Goal: Task Accomplishment & Management: Manage account settings

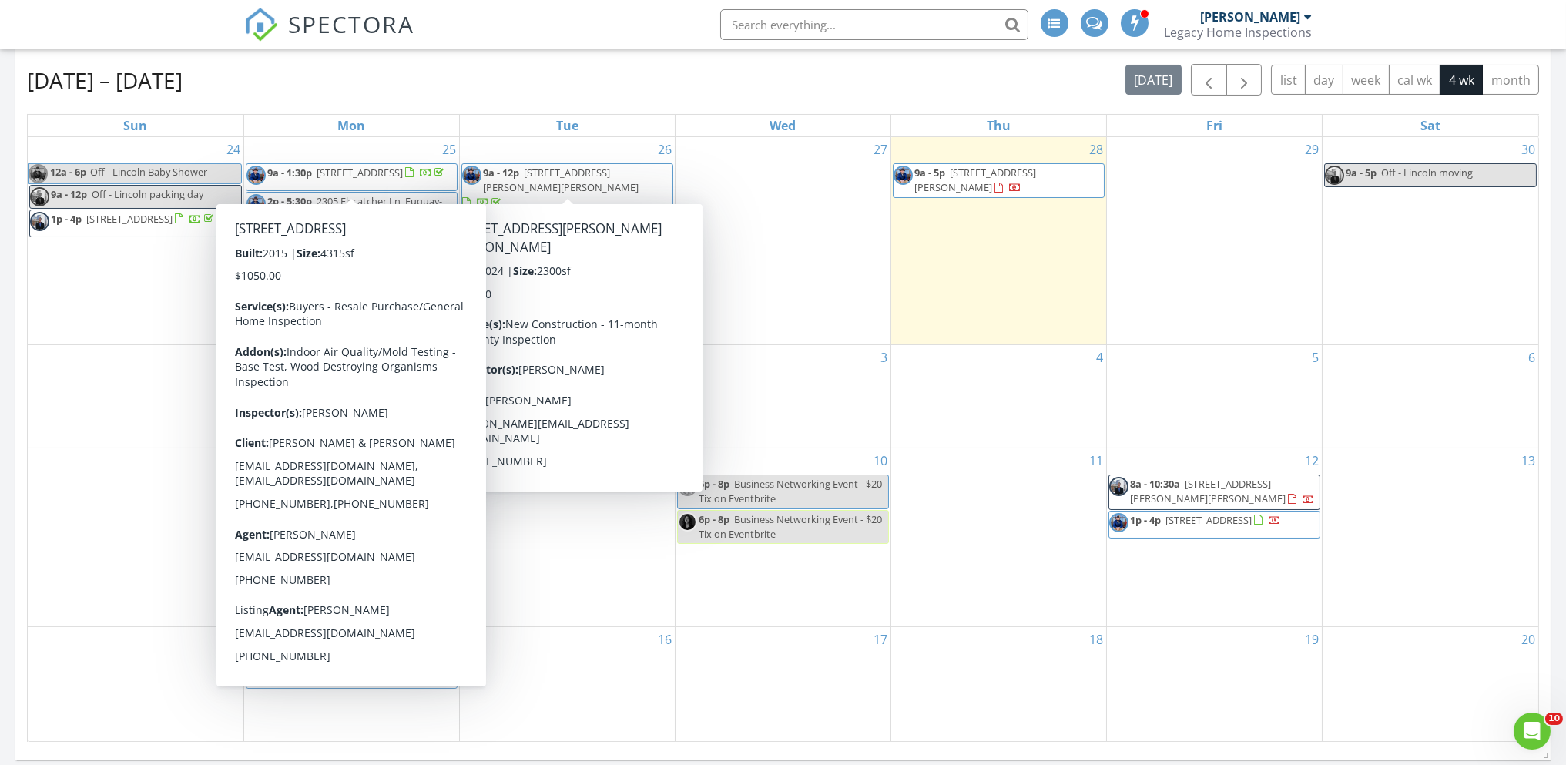
drag, startPoint x: 397, startPoint y: 159, endPoint x: 388, endPoint y: 176, distance: 18.6
click at [388, 176] on span "209 Sunset Bluffs Dr, Fuquay-Varina 27526" at bounding box center [360, 173] width 86 height 14
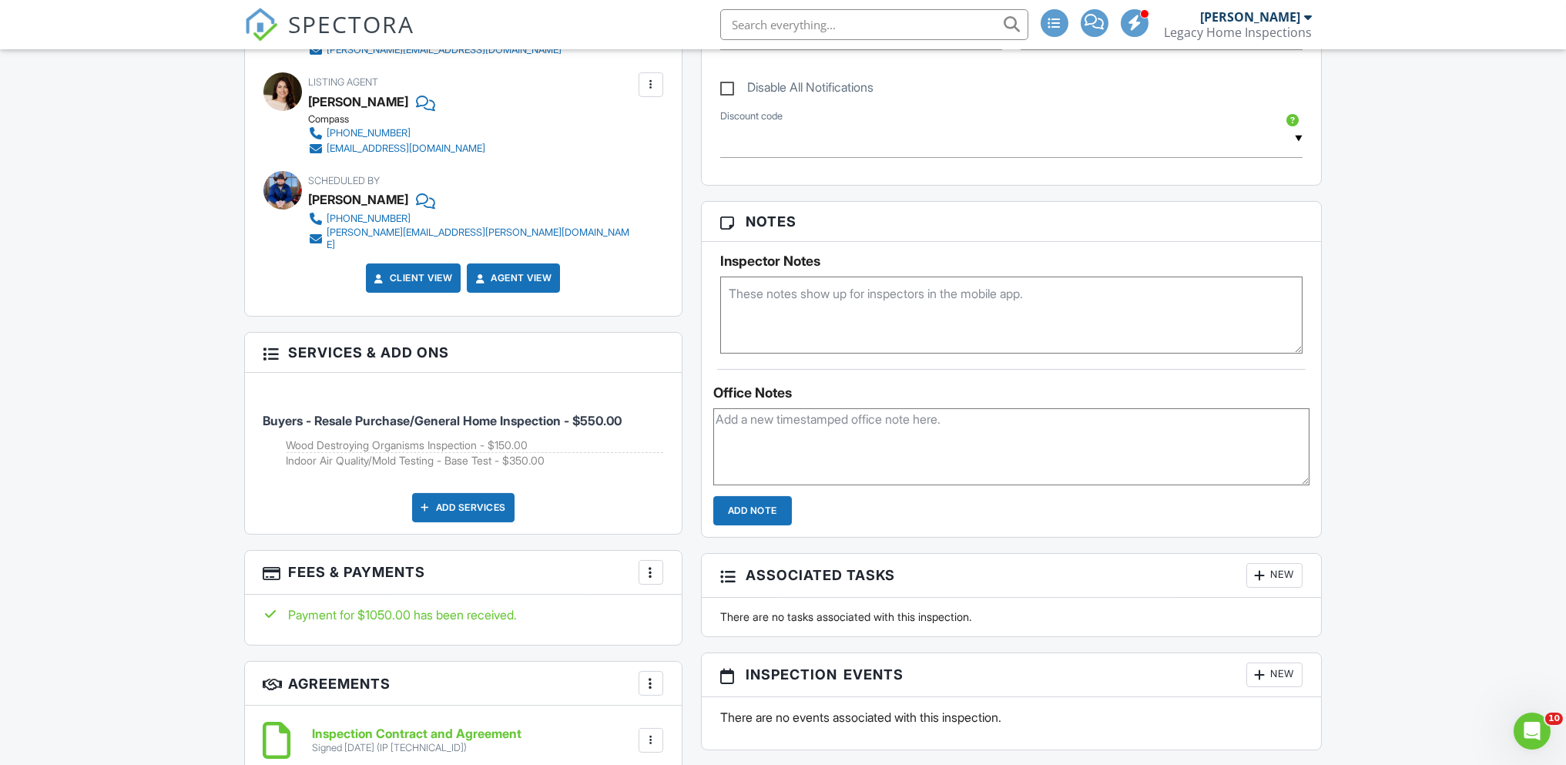
click at [454, 493] on div "Add Services" at bounding box center [463, 507] width 102 height 29
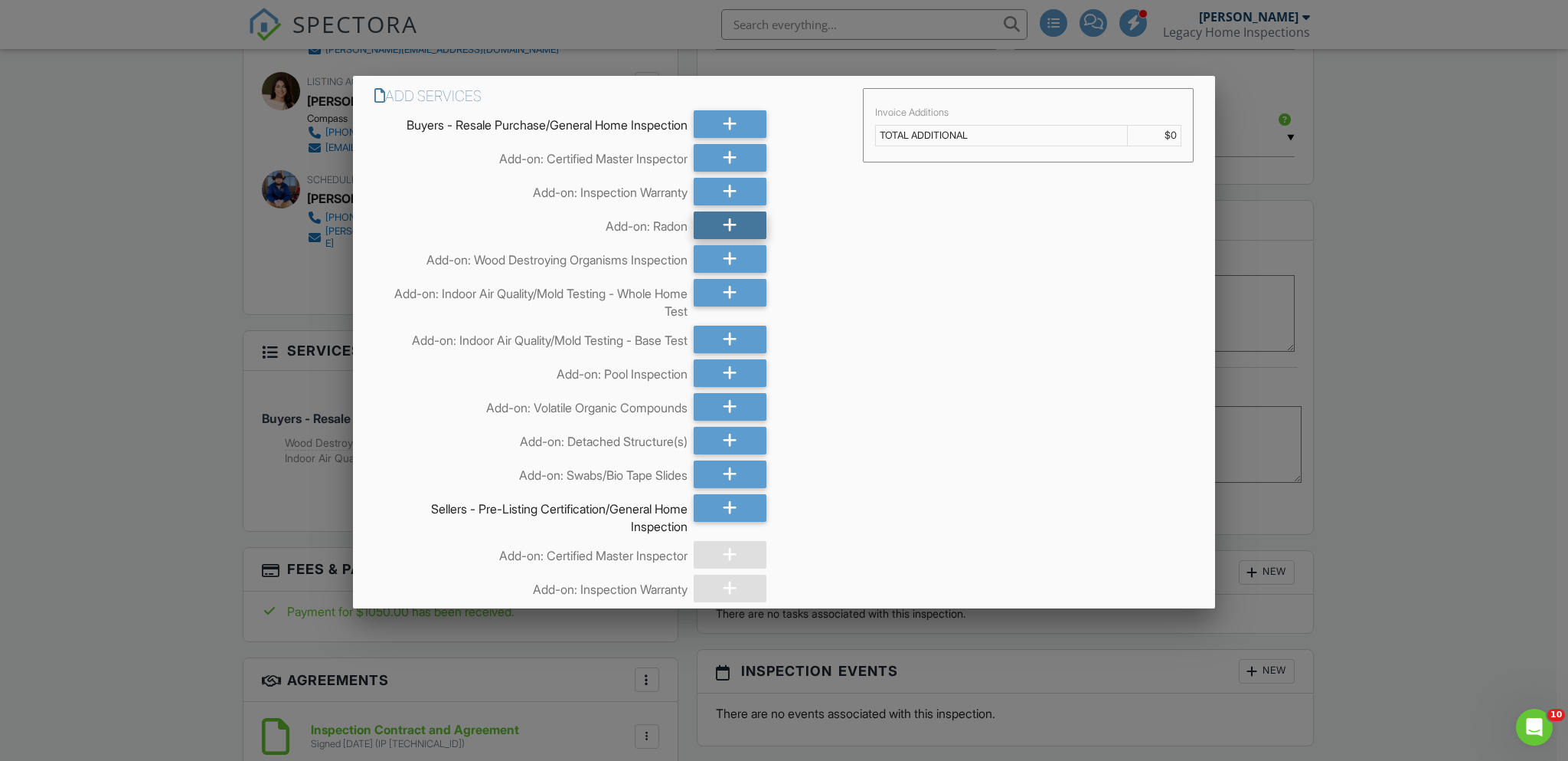
click at [713, 223] on div at bounding box center [730, 226] width 72 height 28
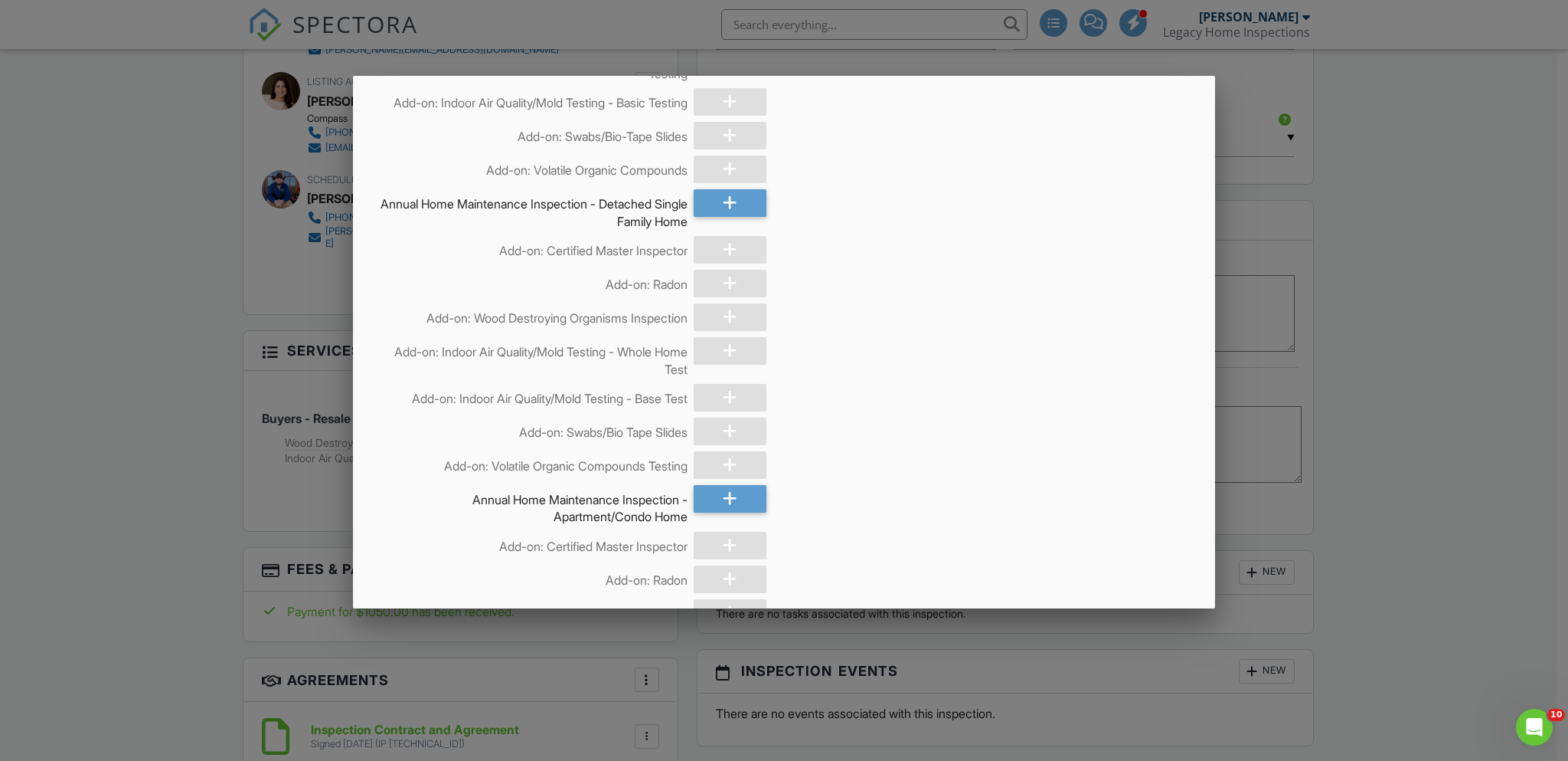
scroll to position [2744, 0]
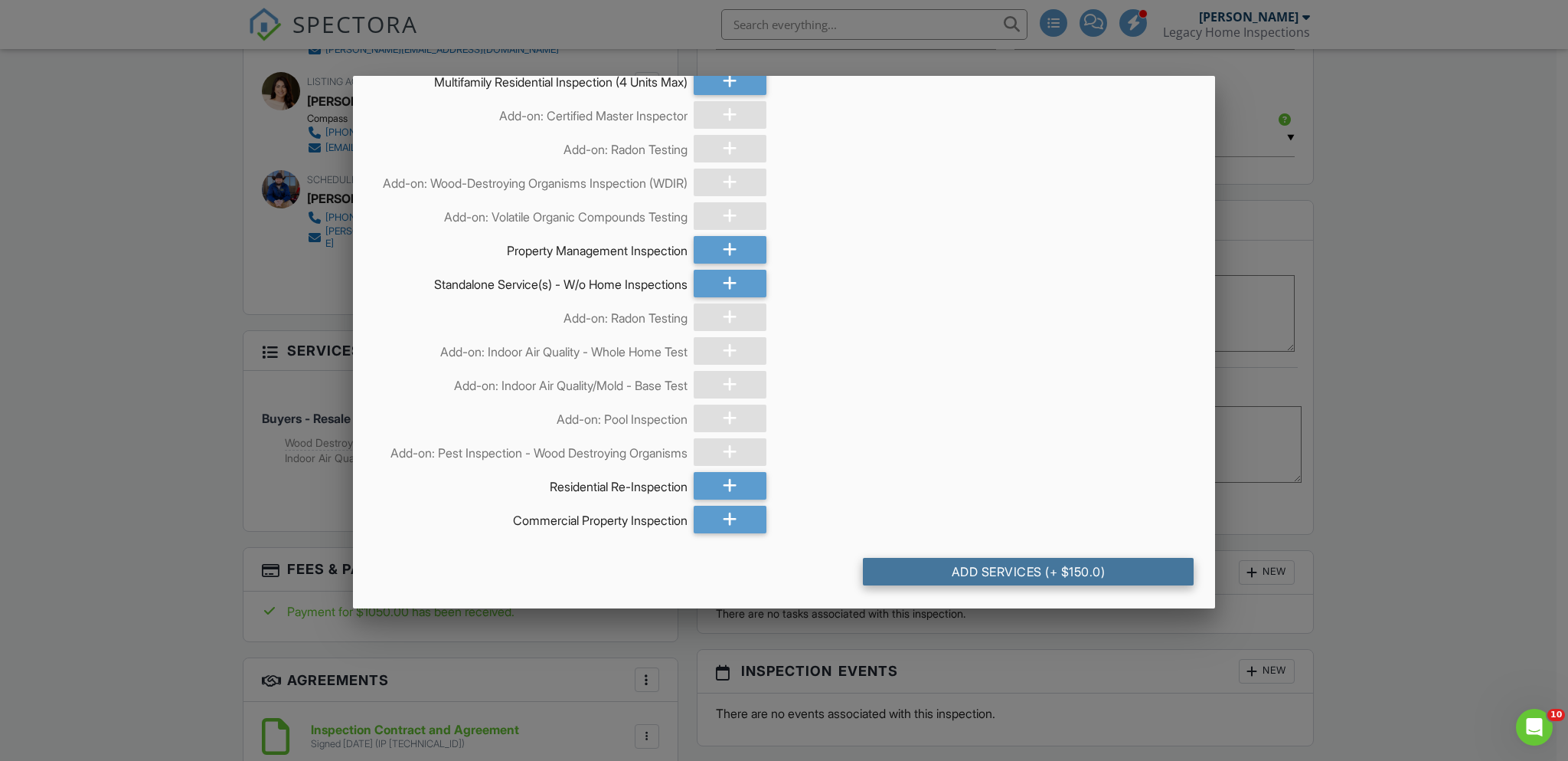
click at [1077, 576] on div "Add Services (+ $150.0)" at bounding box center [1028, 572] width 331 height 28
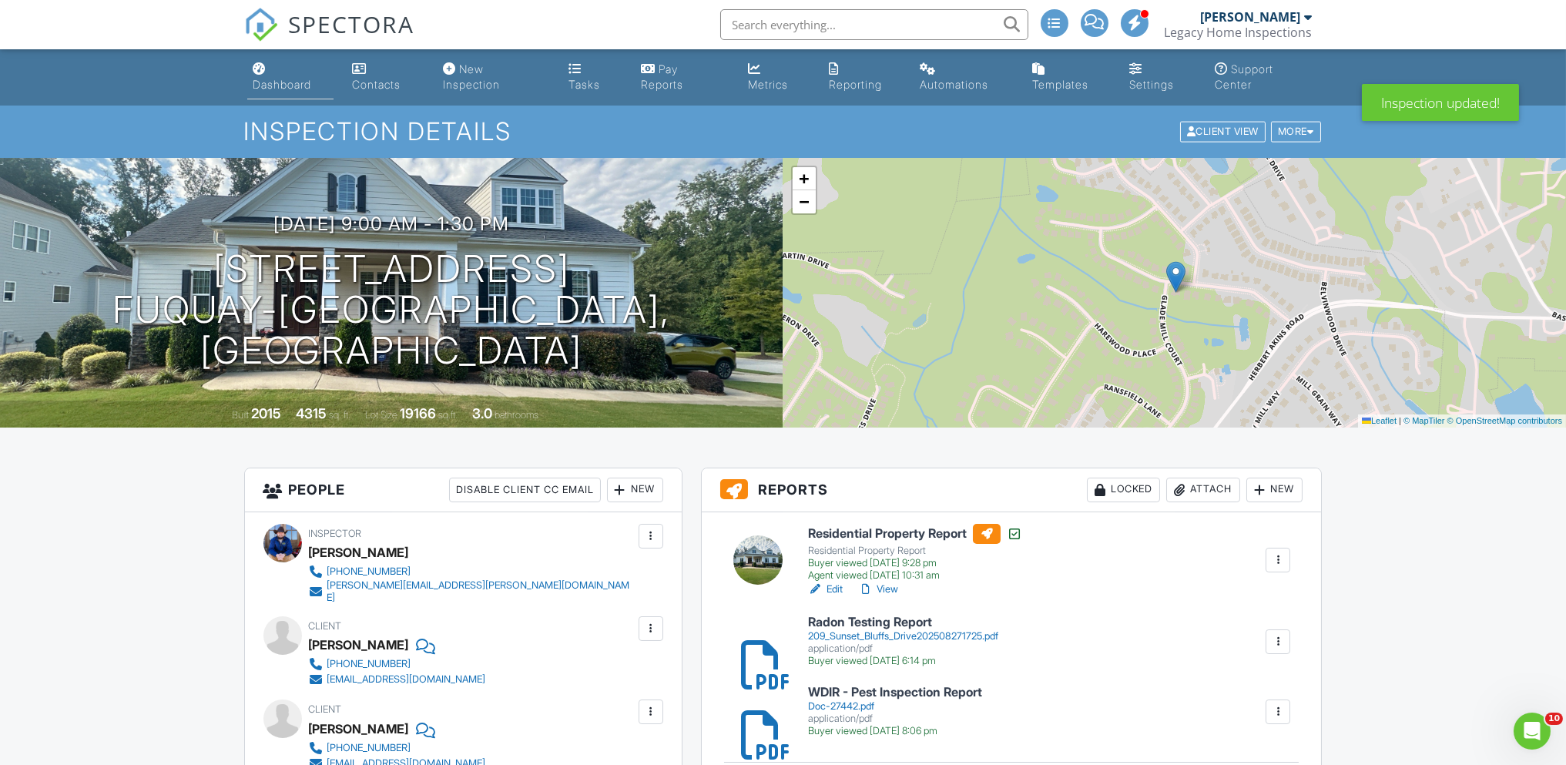
click at [297, 81] on div "Dashboard" at bounding box center [282, 84] width 59 height 13
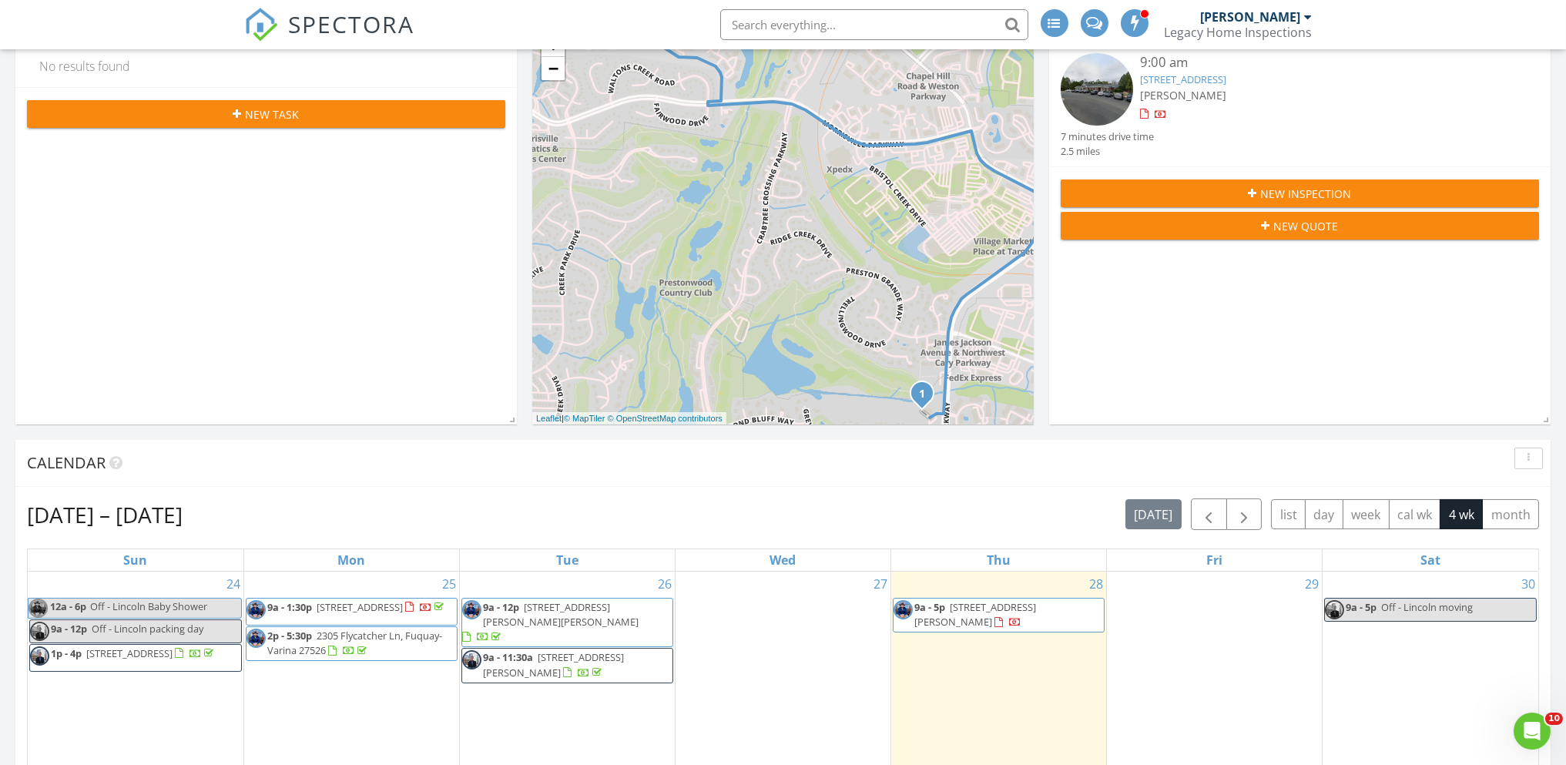
scroll to position [770, 0]
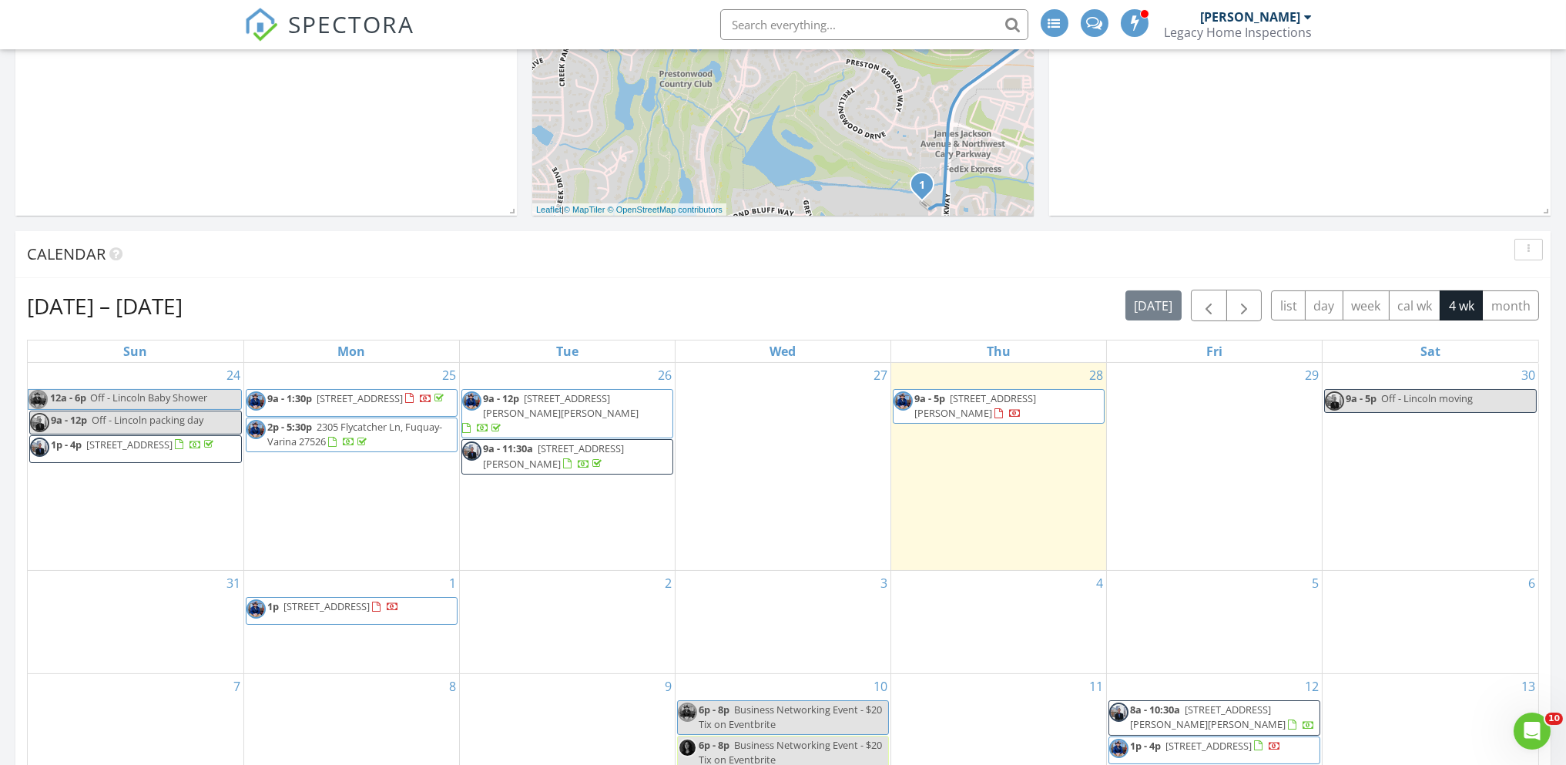
click at [1043, 405] on span "9a - 5p 3550 NW Cary Pkwy 108, Cary 27513" at bounding box center [998, 406] width 210 height 30
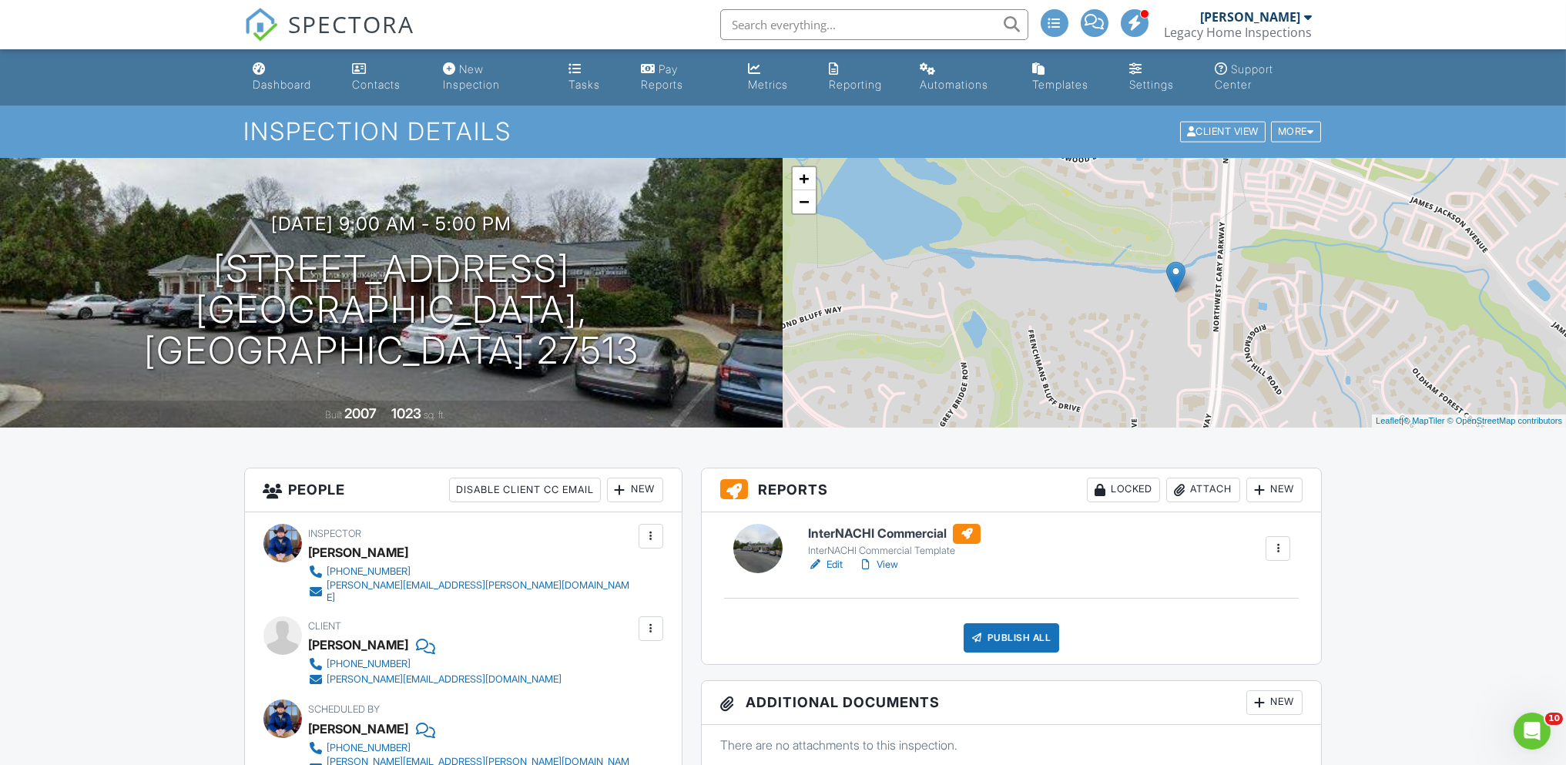
click at [1264, 488] on div at bounding box center [1259, 489] width 15 height 15
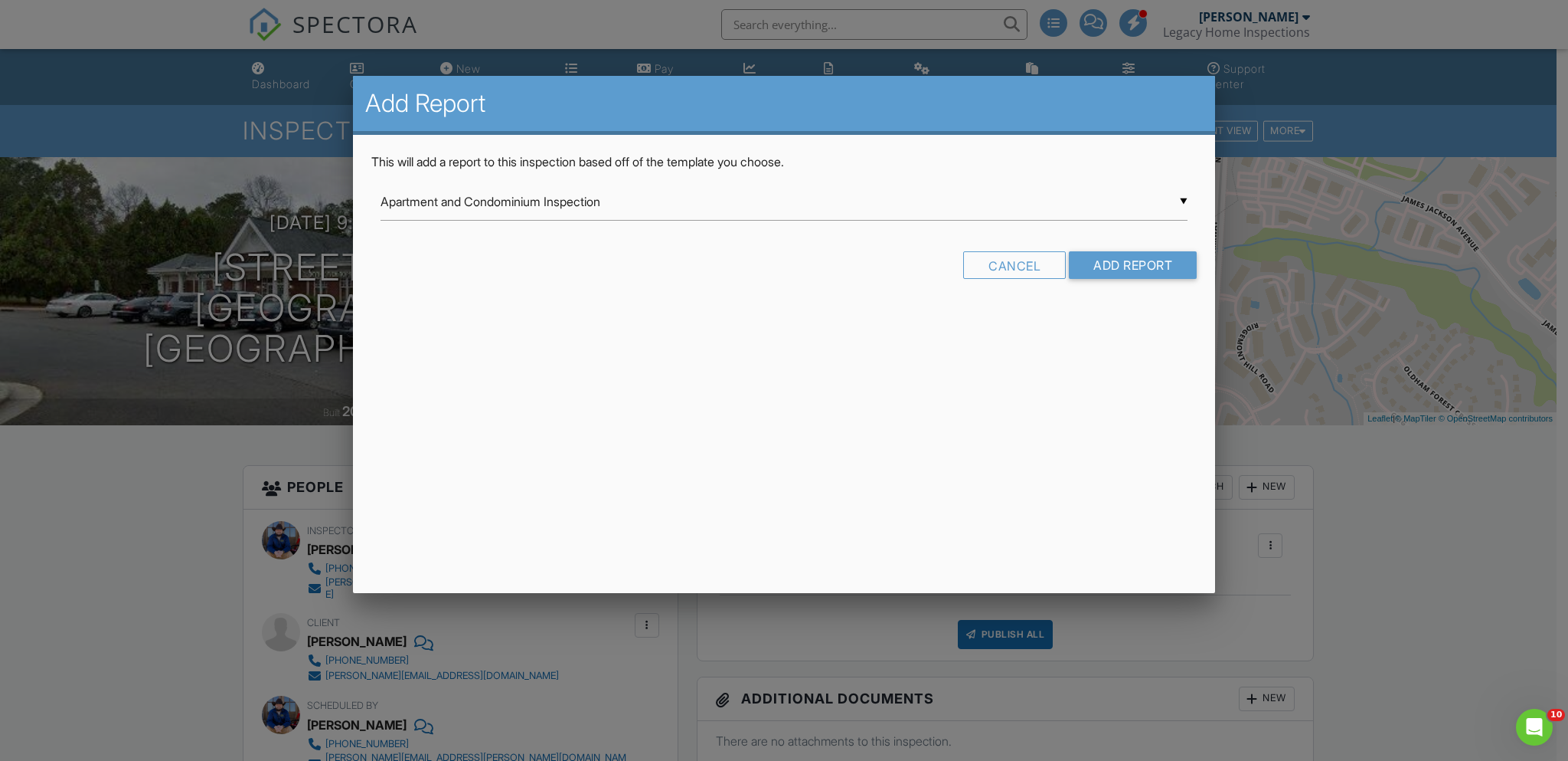
click at [781, 200] on div "▼ Apartment and Condominium Inspection Apartment and Condominium Inspection Apa…" at bounding box center [784, 202] width 807 height 38
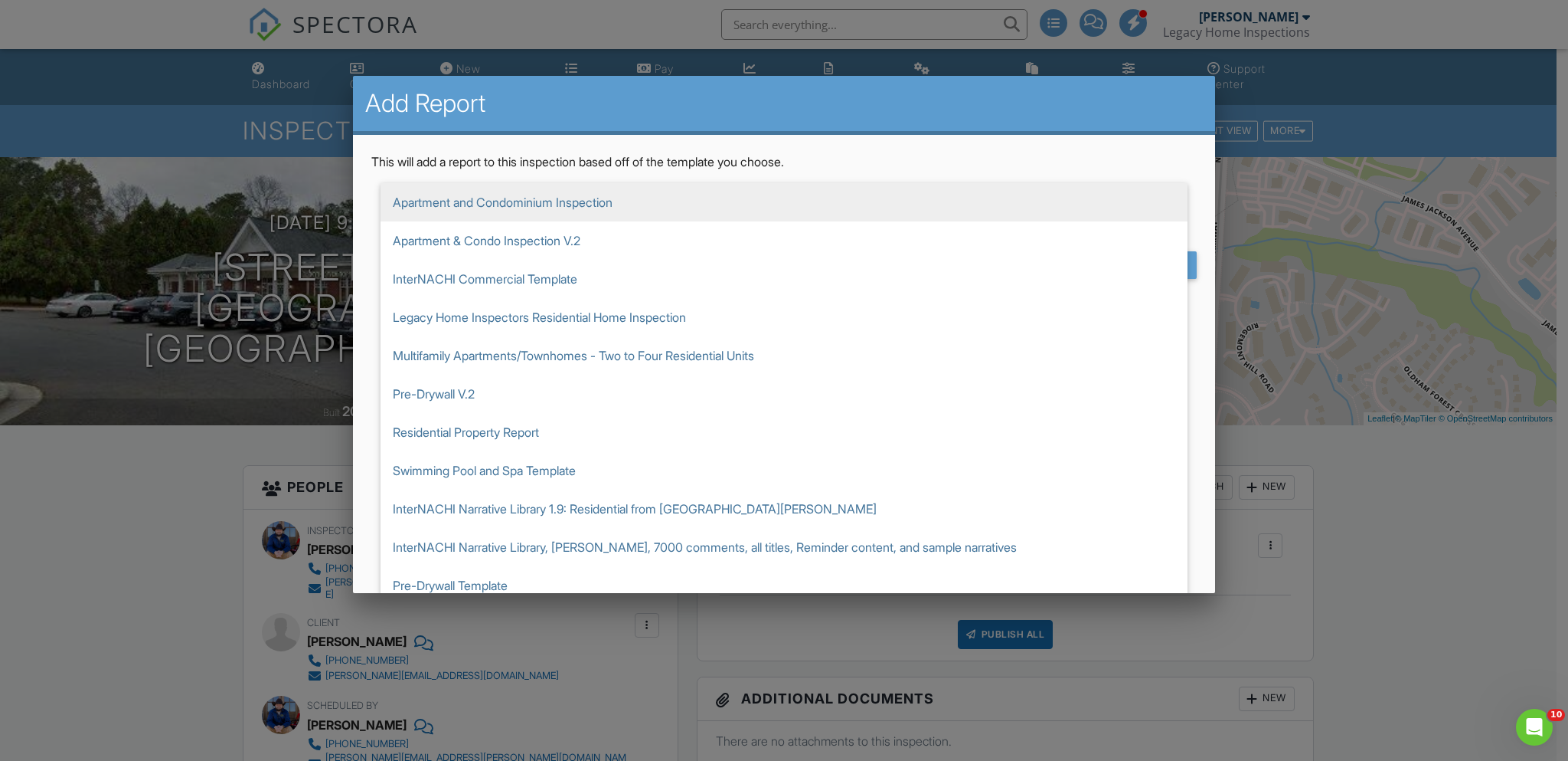
click at [1354, 75] on div at bounding box center [784, 399] width 1568 height 951
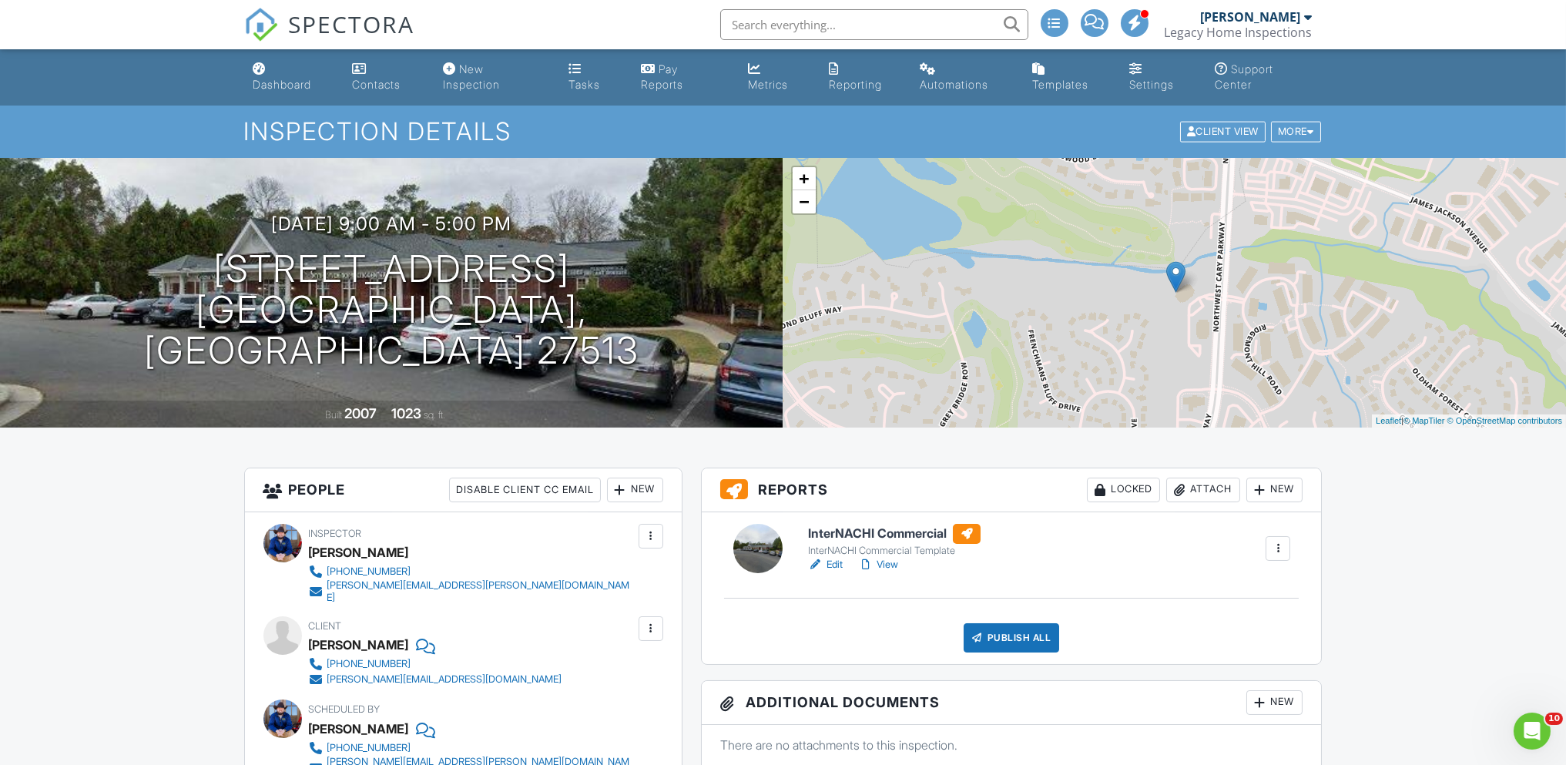
click at [833, 565] on link "Edit" at bounding box center [825, 564] width 35 height 15
